Goal: Information Seeking & Learning: Compare options

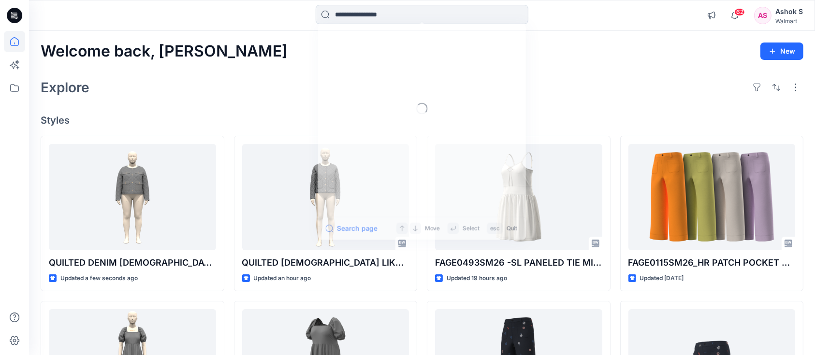
click at [367, 15] on input at bounding box center [422, 14] width 213 height 19
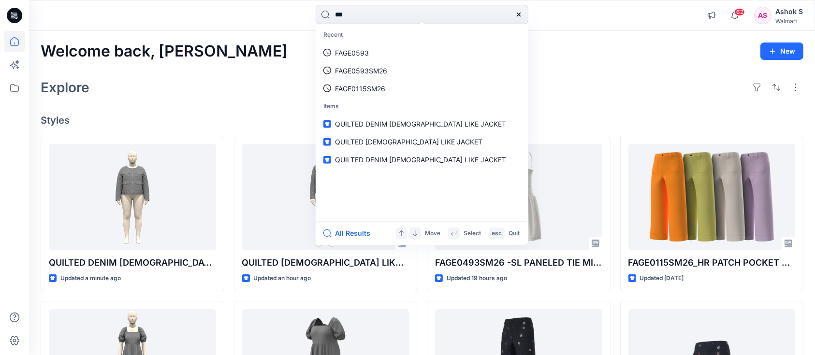
type input "****"
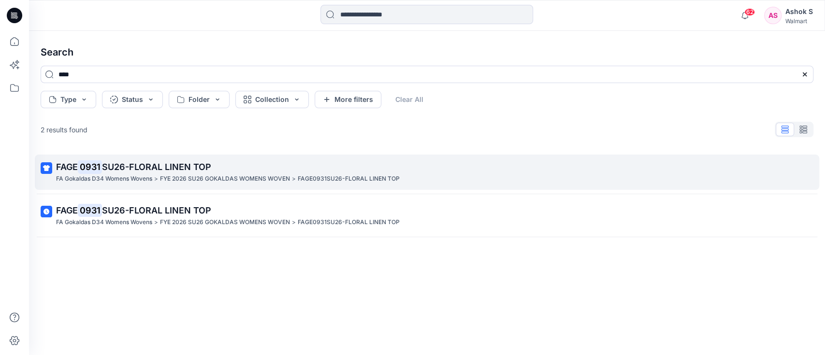
click at [139, 172] on span "SU26-FLORAL LINEN TOP" at bounding box center [156, 167] width 109 height 10
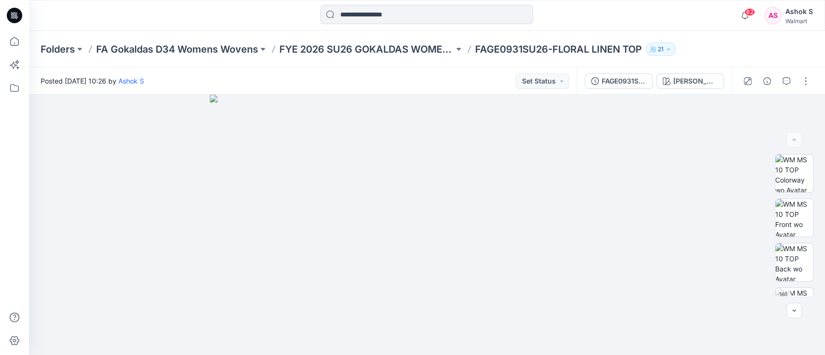
click at [678, 72] on div "FAGE0931SU26-FLORAL LINEN TOP JADE WHISPER" at bounding box center [654, 81] width 155 height 27
click at [688, 83] on div "[PERSON_NAME]" at bounding box center [695, 81] width 44 height 11
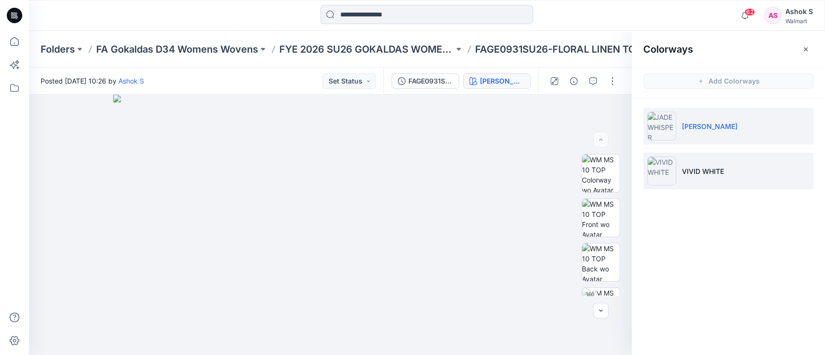
click at [695, 176] on li "VIVID WHITE" at bounding box center [728, 171] width 170 height 37
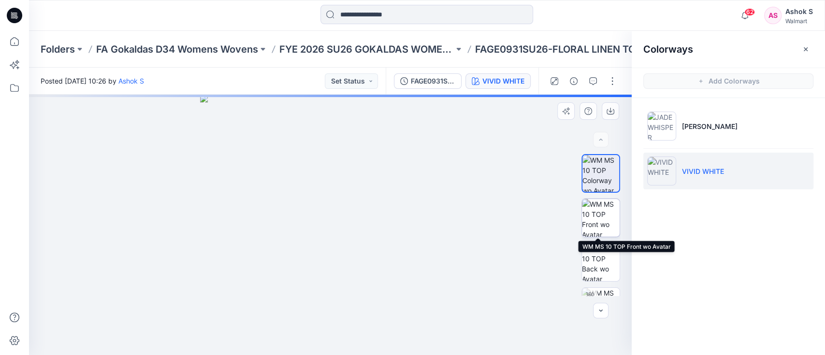
click at [598, 221] on img at bounding box center [601, 218] width 38 height 38
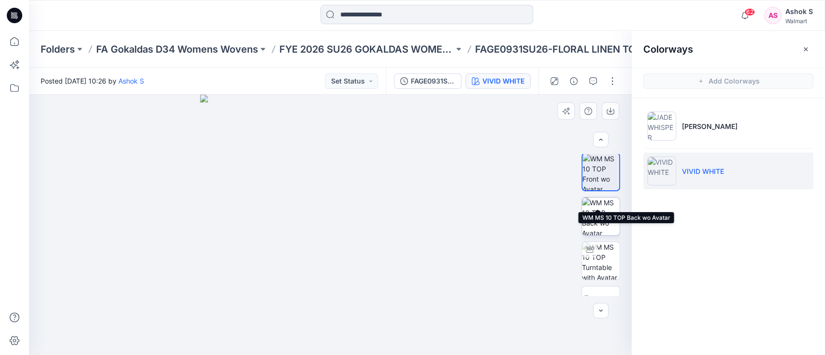
scroll to position [74, 0]
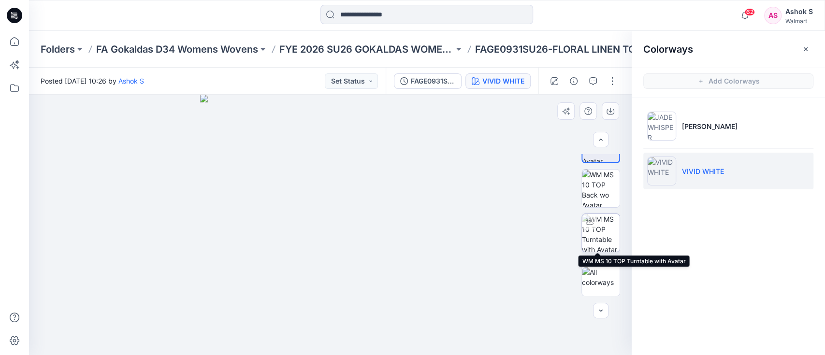
click at [600, 240] on img at bounding box center [601, 233] width 38 height 38
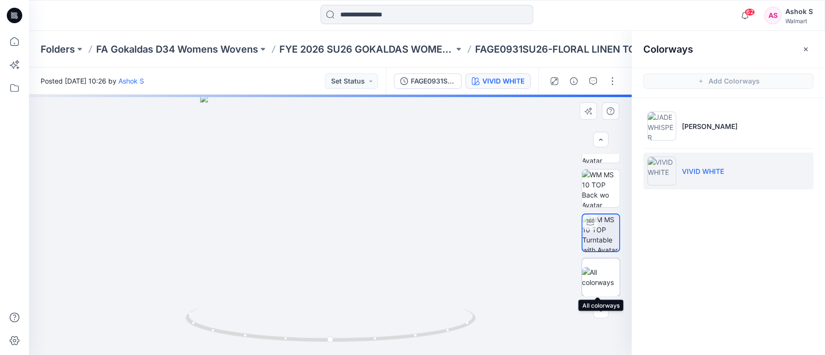
click at [591, 281] on img at bounding box center [601, 277] width 38 height 20
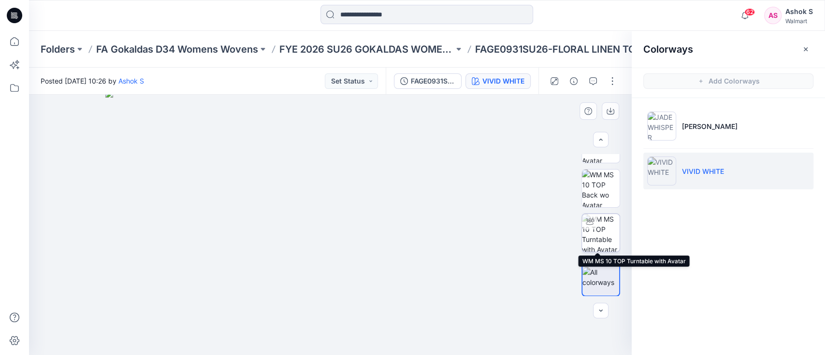
click at [597, 235] on img at bounding box center [601, 233] width 38 height 38
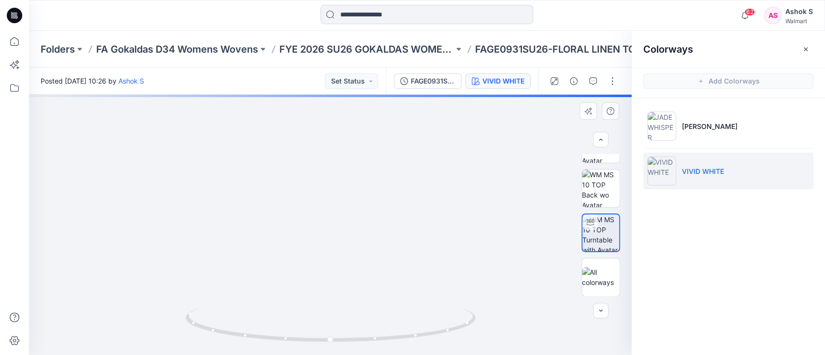
drag, startPoint x: 414, startPoint y: 148, endPoint x: 429, endPoint y: 265, distance: 118.5
click at [429, 267] on img at bounding box center [346, 161] width 757 height 390
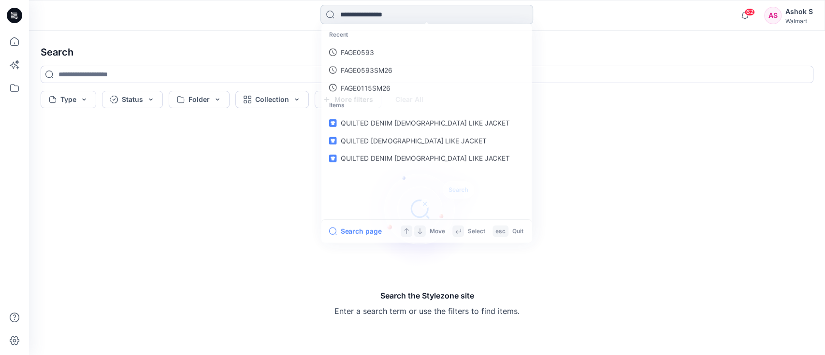
click at [344, 18] on input at bounding box center [426, 14] width 213 height 19
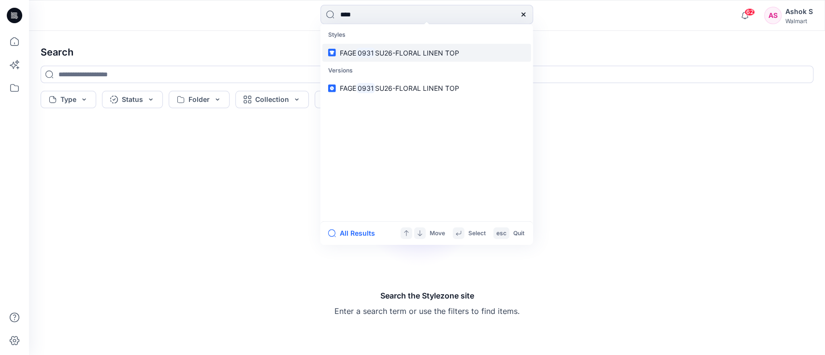
type input "****"
click at [372, 55] on mark "0931" at bounding box center [365, 52] width 19 height 11
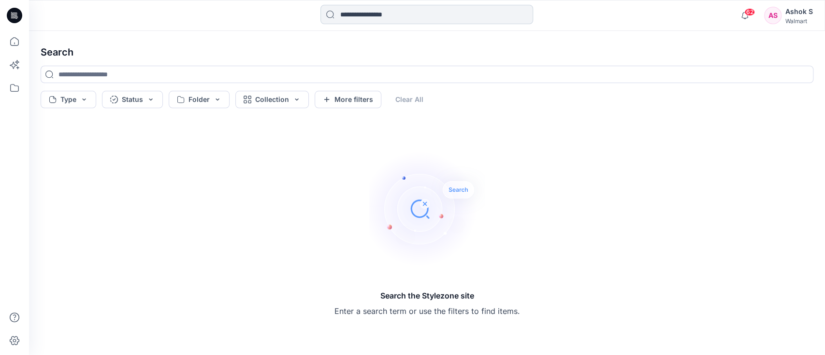
click at [392, 17] on input at bounding box center [426, 14] width 213 height 19
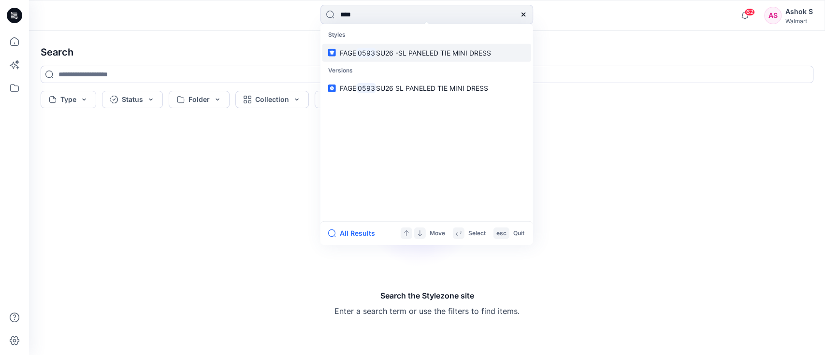
type input "****"
click at [406, 49] on span "SU26 -SL PANELED TIE MINI DRESS" at bounding box center [433, 52] width 115 height 8
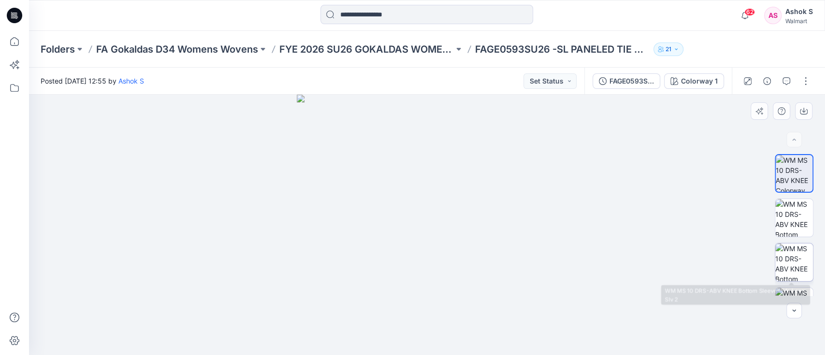
click at [782, 258] on img at bounding box center [794, 263] width 38 height 38
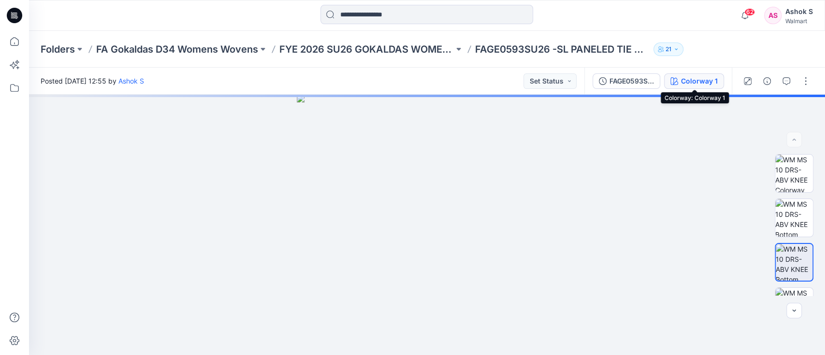
click at [704, 83] on div "Colorway 1" at bounding box center [699, 81] width 37 height 11
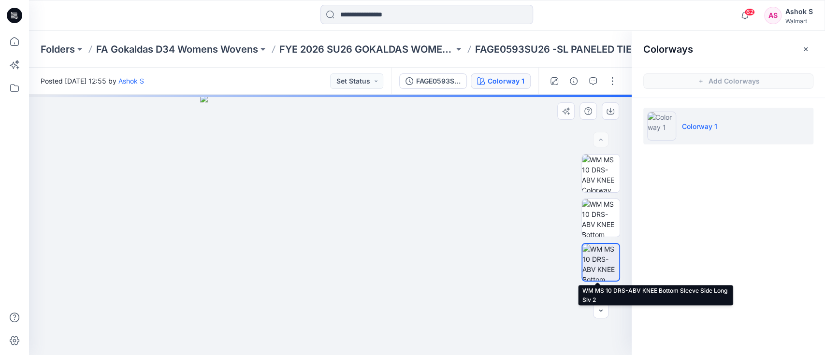
click at [596, 257] on img at bounding box center [600, 262] width 37 height 37
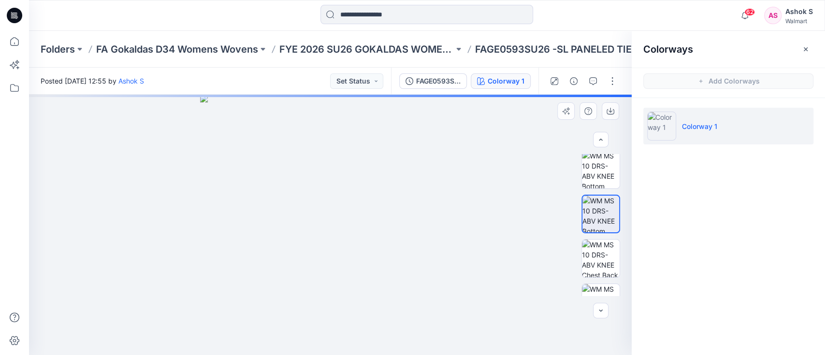
scroll to position [64, 0]
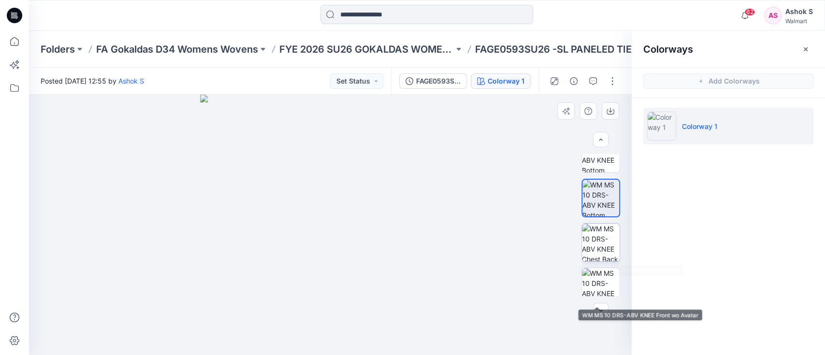
click at [596, 246] on img at bounding box center [601, 243] width 38 height 38
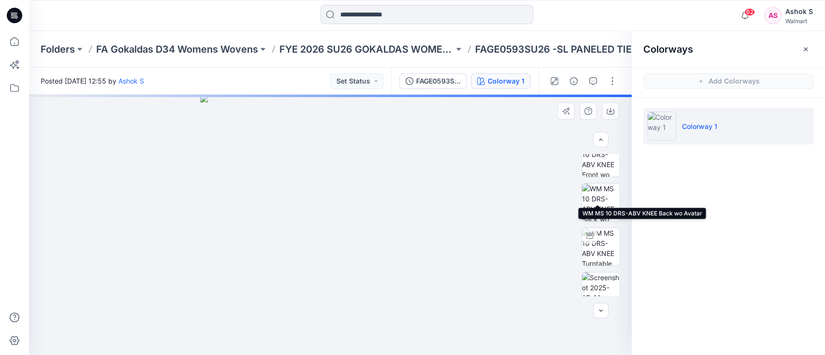
scroll to position [258, 0]
click at [603, 178] on img at bounding box center [601, 183] width 38 height 38
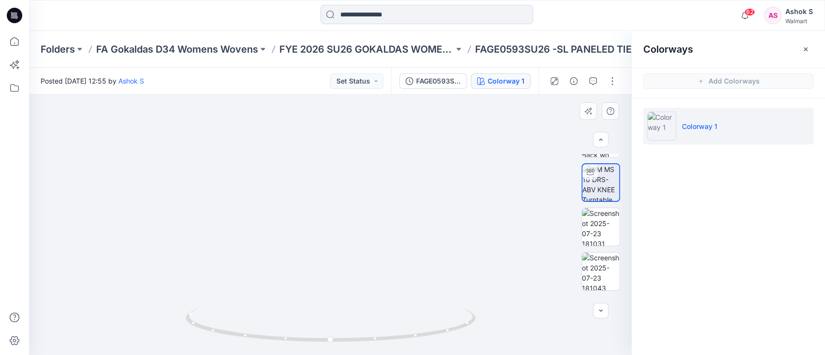
drag, startPoint x: 342, startPoint y: 155, endPoint x: 342, endPoint y: 211, distance: 55.6
click at [342, 211] on img at bounding box center [329, 162] width 622 height 387
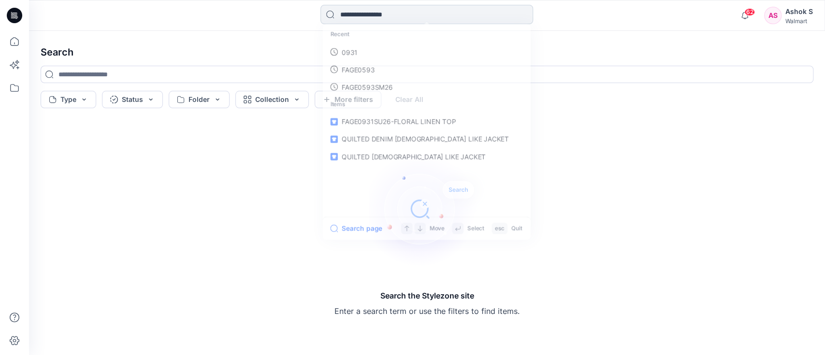
click at [408, 15] on input at bounding box center [426, 14] width 213 height 19
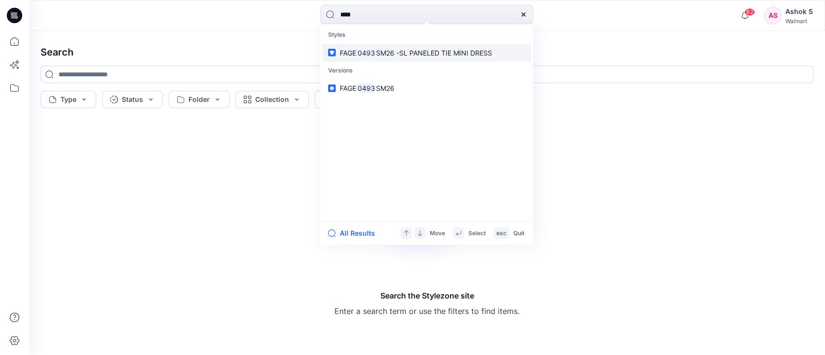
type input "****"
click at [453, 48] on span "SM26 -SL PANELED TIE MINI DRESS" at bounding box center [434, 52] width 116 height 8
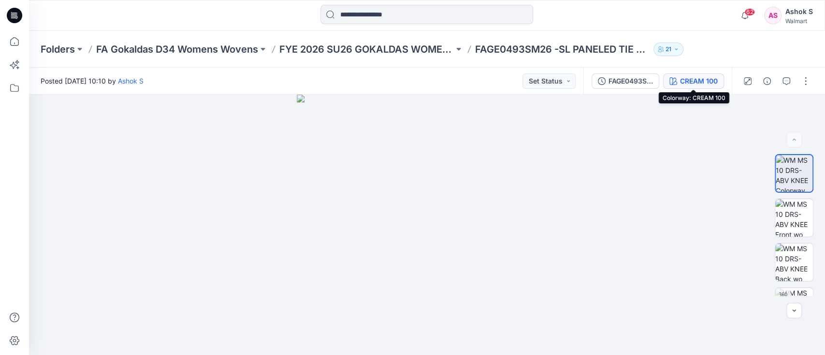
click at [691, 77] on div "CREAM 100" at bounding box center [699, 81] width 38 height 11
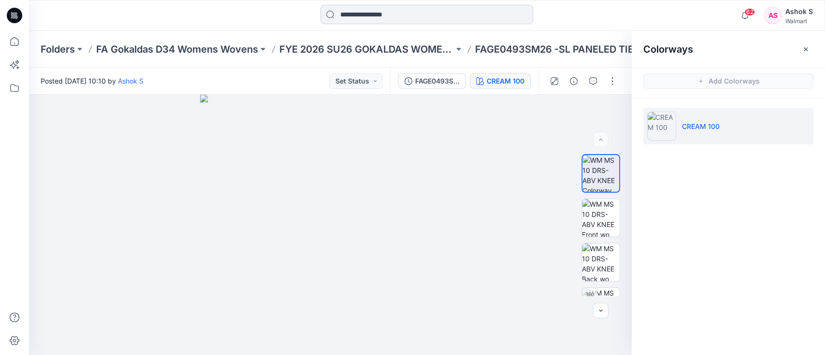
click at [391, 17] on input at bounding box center [426, 14] width 213 height 19
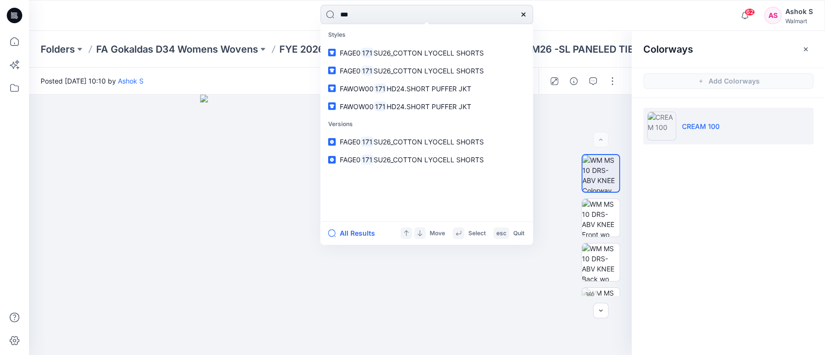
type input "***"
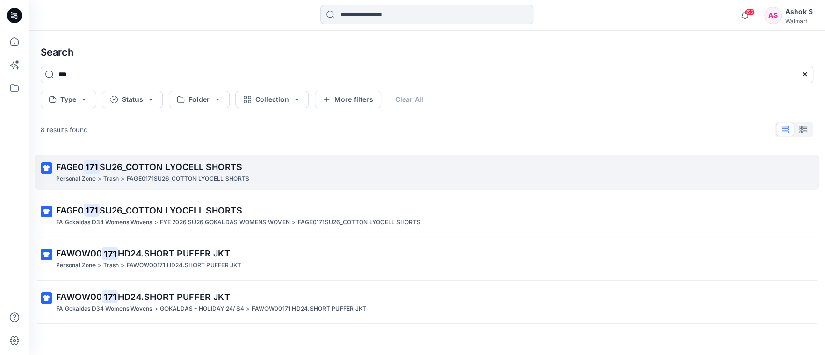
click at [215, 168] on span "SU26_COTTON LYOCELL SHORTS" at bounding box center [171, 167] width 143 height 10
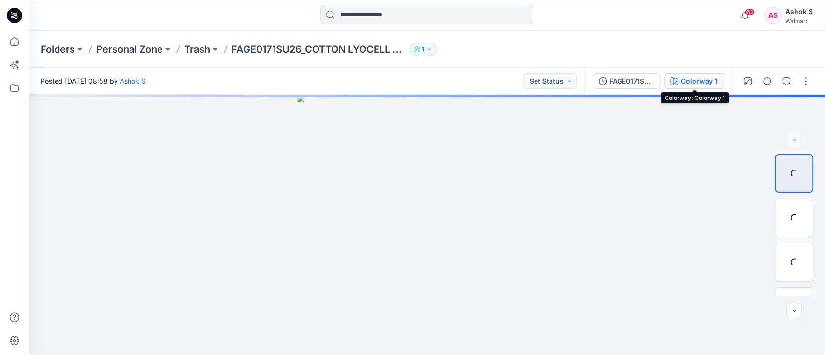
click at [711, 83] on div "Colorway 1" at bounding box center [699, 81] width 37 height 11
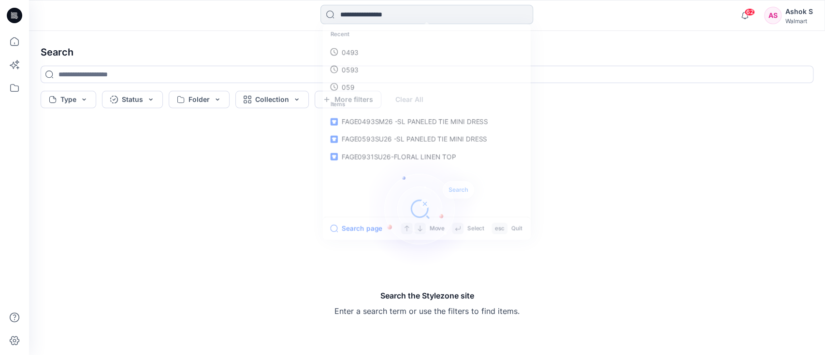
click at [356, 13] on input at bounding box center [426, 14] width 213 height 19
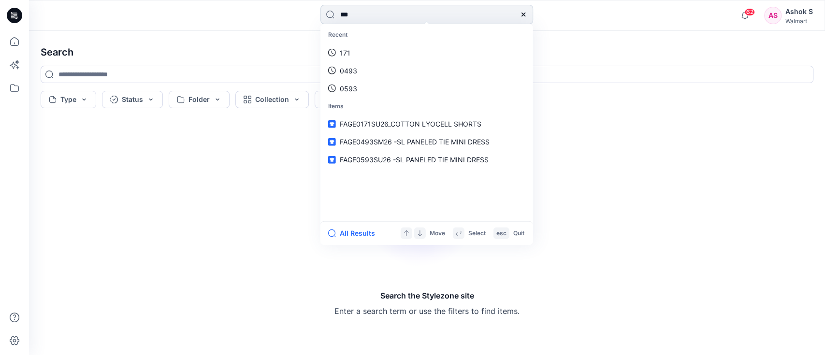
type input "****"
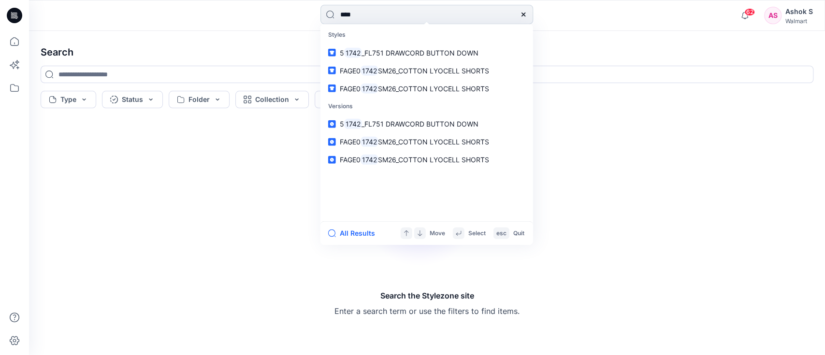
type input "****"
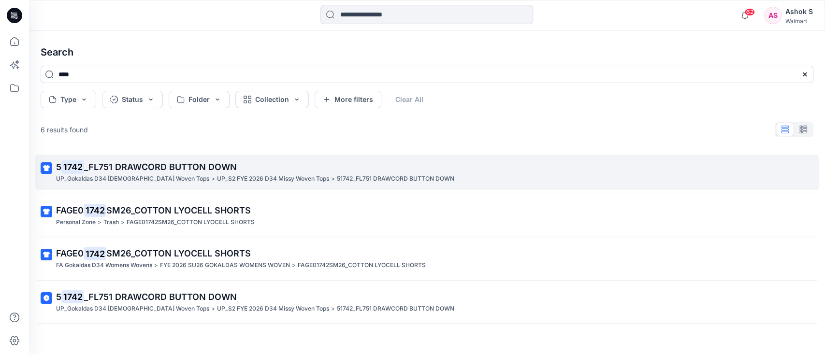
click at [199, 171] on span "_FL751 DRAWCORD BUTTON DOWN" at bounding box center [160, 167] width 153 height 10
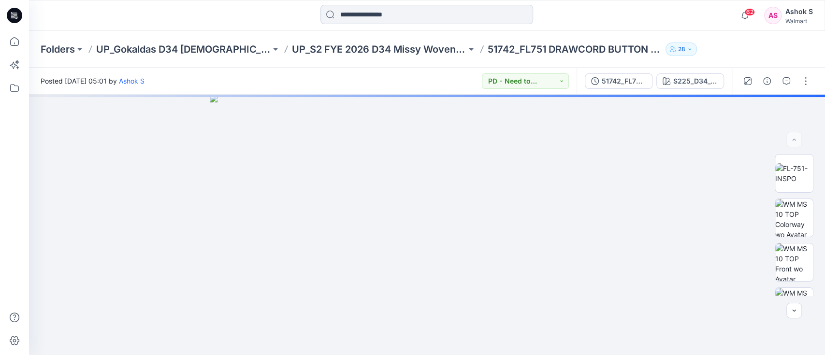
click at [404, 17] on input at bounding box center [426, 14] width 213 height 19
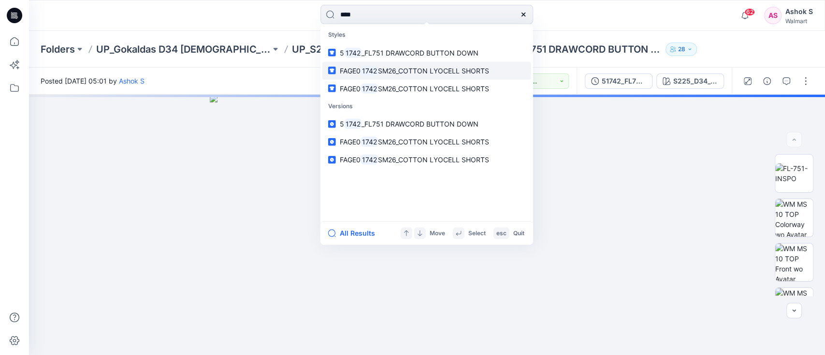
type input "****"
click at [414, 72] on span "SM26_COTTON LYOCELL SHORTS" at bounding box center [433, 70] width 111 height 8
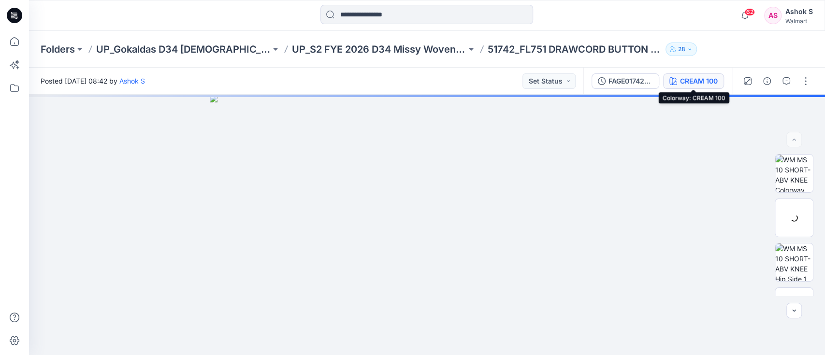
click at [687, 80] on div "CREAM 100" at bounding box center [699, 81] width 38 height 11
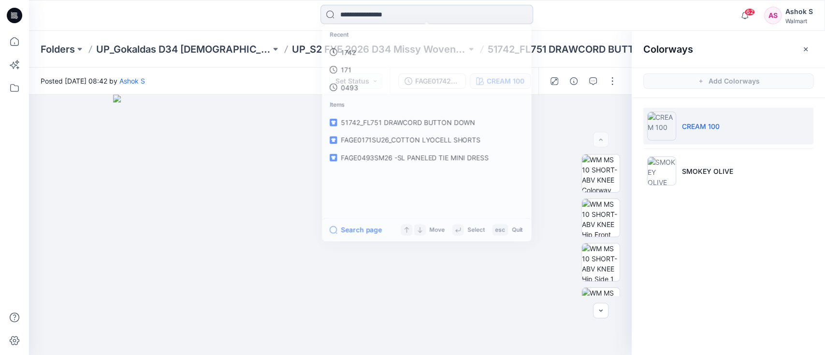
click at [405, 21] on input at bounding box center [426, 14] width 213 height 19
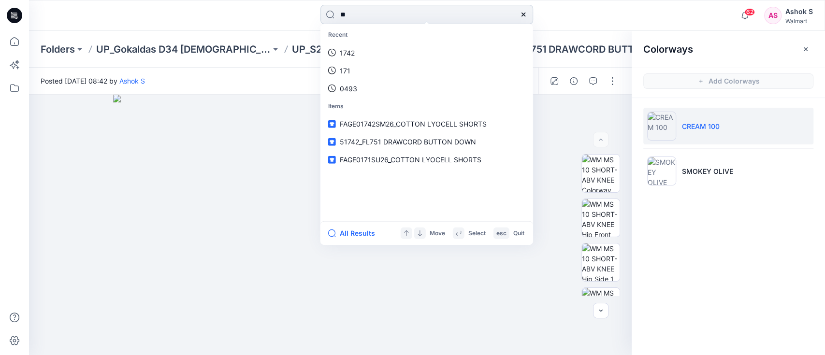
type input "***"
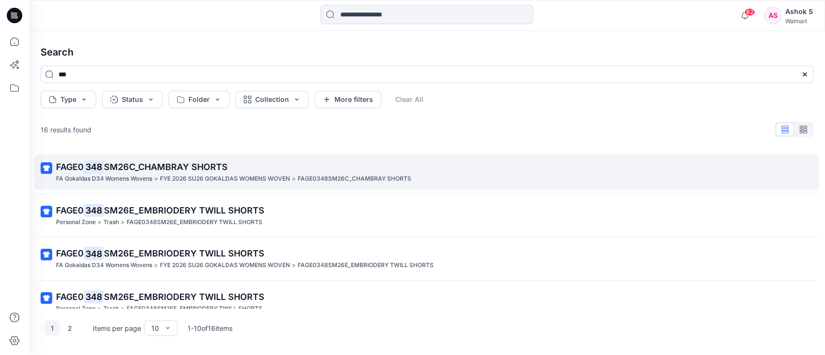
click at [191, 168] on span "SM26C_CHAMBRAY SHORTS" at bounding box center [166, 167] width 124 height 10
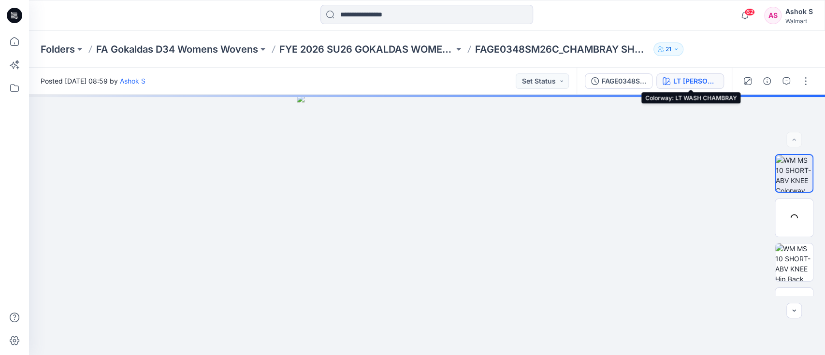
click at [704, 79] on div "LT [PERSON_NAME]" at bounding box center [695, 81] width 44 height 11
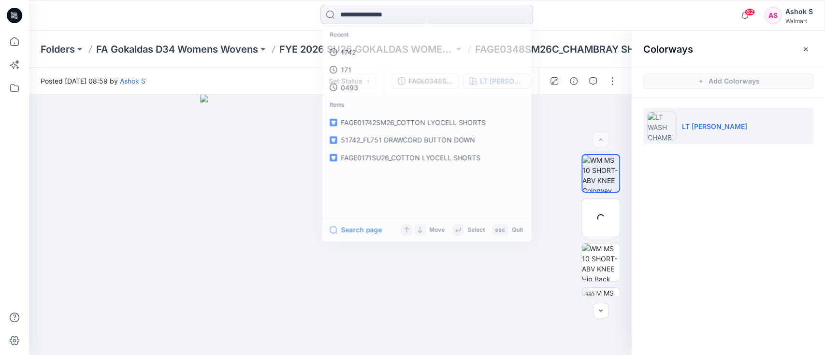
click at [367, 15] on input at bounding box center [426, 14] width 213 height 19
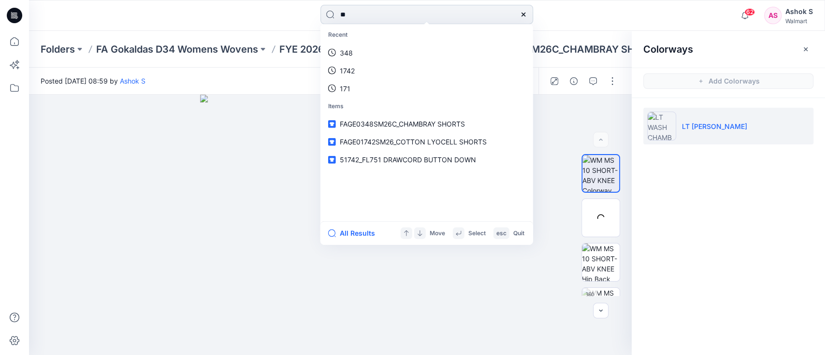
type input "***"
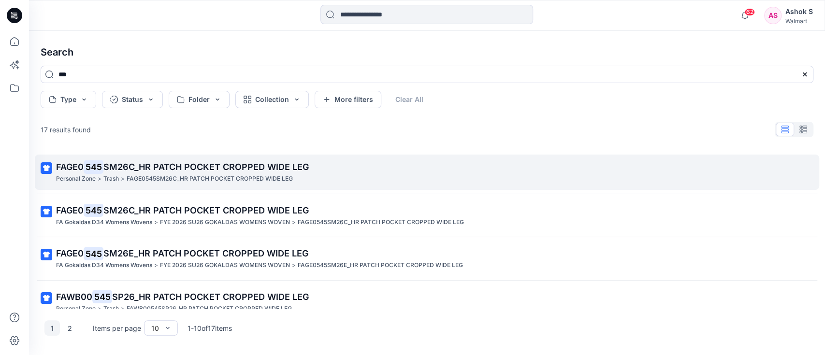
click at [246, 179] on p "FAGE0545SM26C_HR PATCH POCKET CROPPED WIDE LEG" at bounding box center [210, 179] width 166 height 10
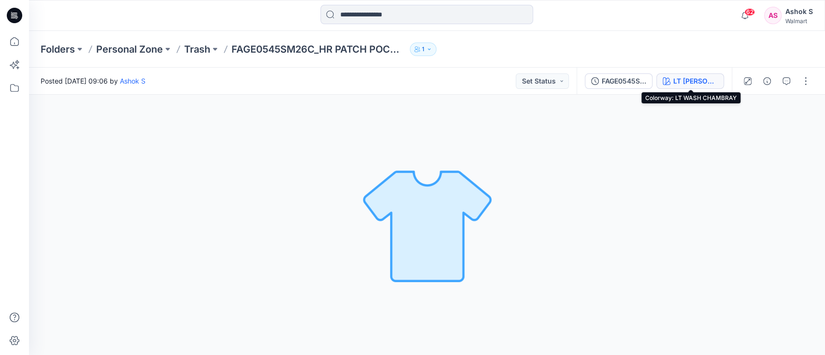
click at [683, 80] on div "LT [PERSON_NAME]" at bounding box center [695, 81] width 44 height 11
